Goal: Use online tool/utility: Utilize a website feature to perform a specific function

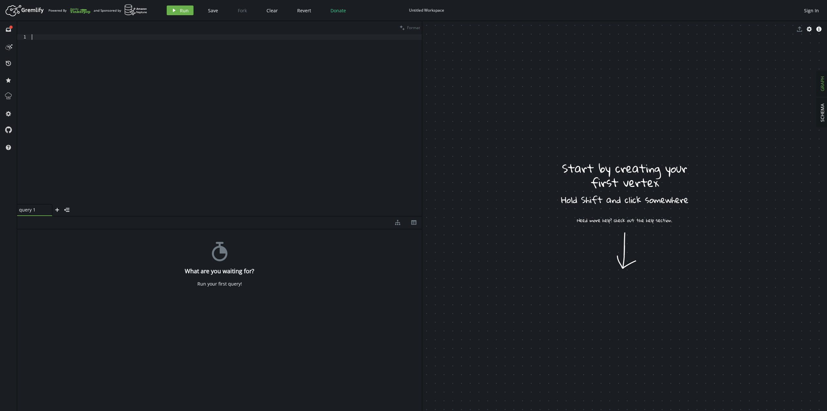
click at [263, 110] on div at bounding box center [226, 124] width 392 height 181
click at [181, 10] on span "Run" at bounding box center [184, 10] width 9 height 6
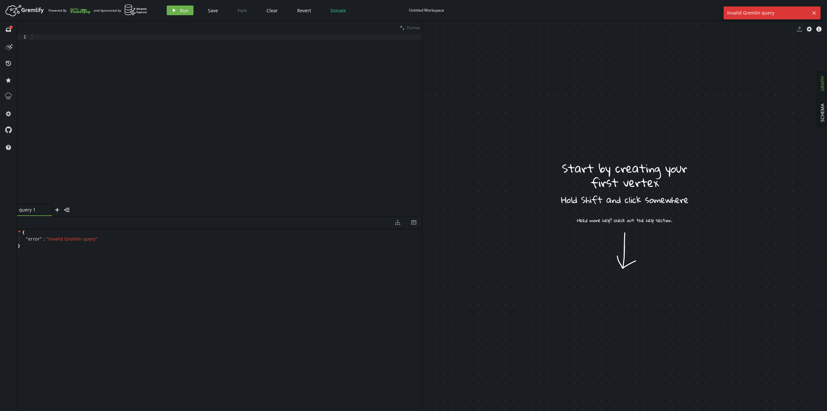
click at [165, 73] on div at bounding box center [226, 124] width 392 height 181
click at [81, 281] on div "{ " error " : " Invalid Gremlin query " }" at bounding box center [219, 318] width 405 height 179
drag, startPoint x: 55, startPoint y: 251, endPoint x: 0, endPoint y: 194, distance: 79.5
click at [0, 194] on div "full-circle inbox history star cog help clean Format 1 XXXXXXXXXXXXXXXXXXXXXXXX…" at bounding box center [413, 216] width 827 height 390
click at [169, 112] on div at bounding box center [226, 124] width 392 height 181
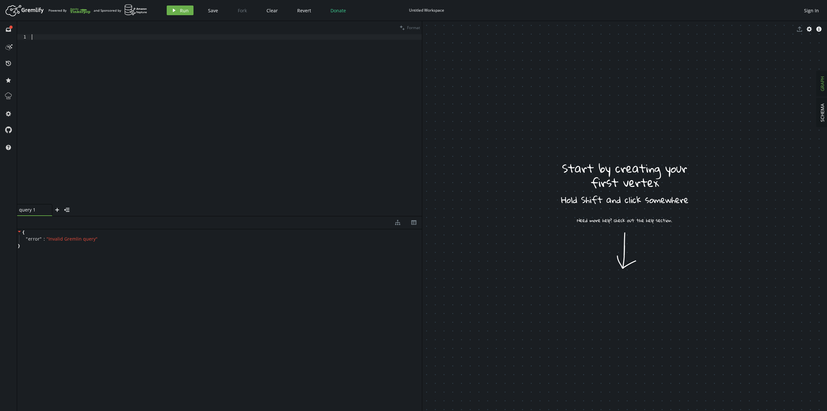
click at [147, 79] on div at bounding box center [226, 124] width 392 height 181
paste textarea ")"
type textarea ")"
click at [181, 11] on span "Run" at bounding box center [184, 10] width 9 height 6
